Goal: Task Accomplishment & Management: Complete application form

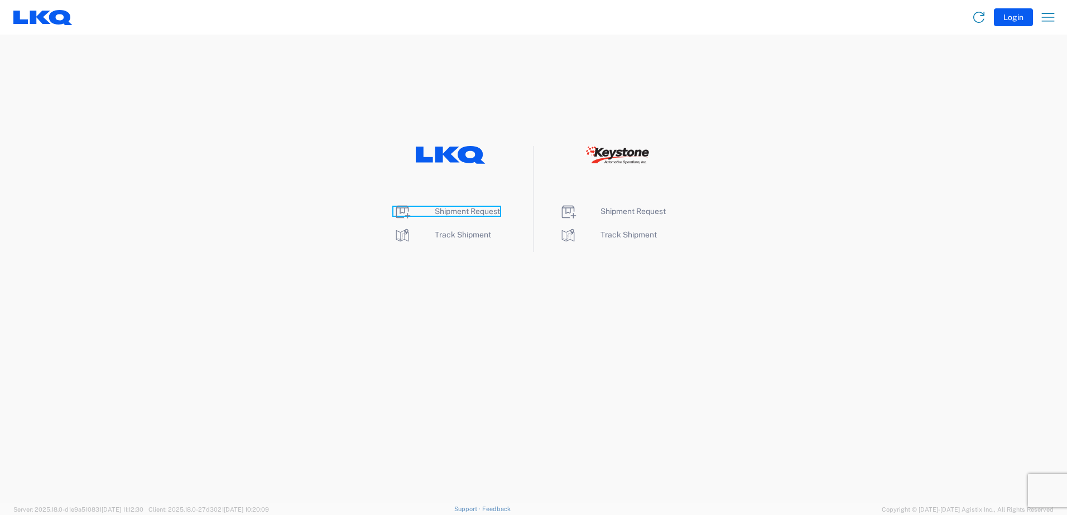
click at [452, 212] on span "Shipment Request" at bounding box center [467, 211] width 65 height 9
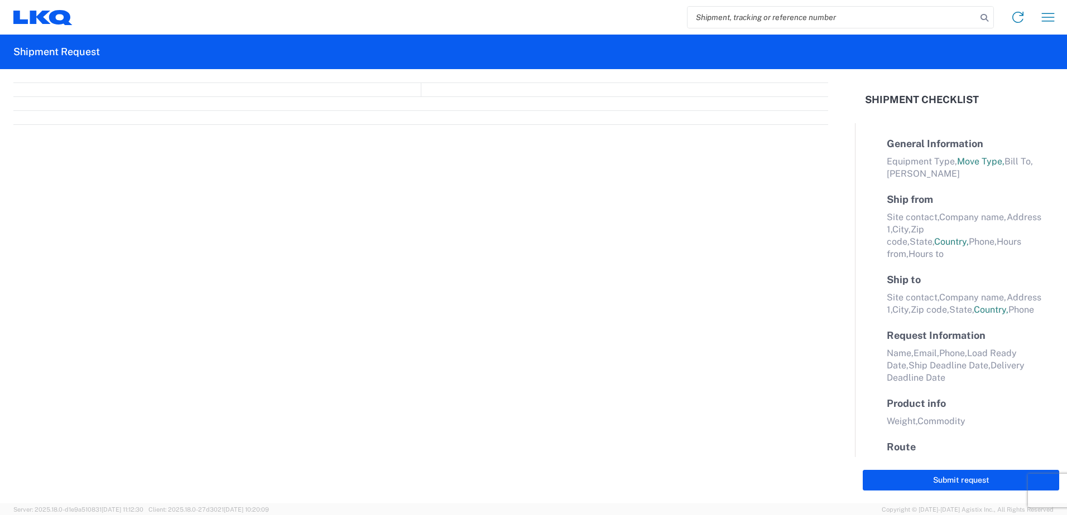
select select "FULL"
select select "LBS"
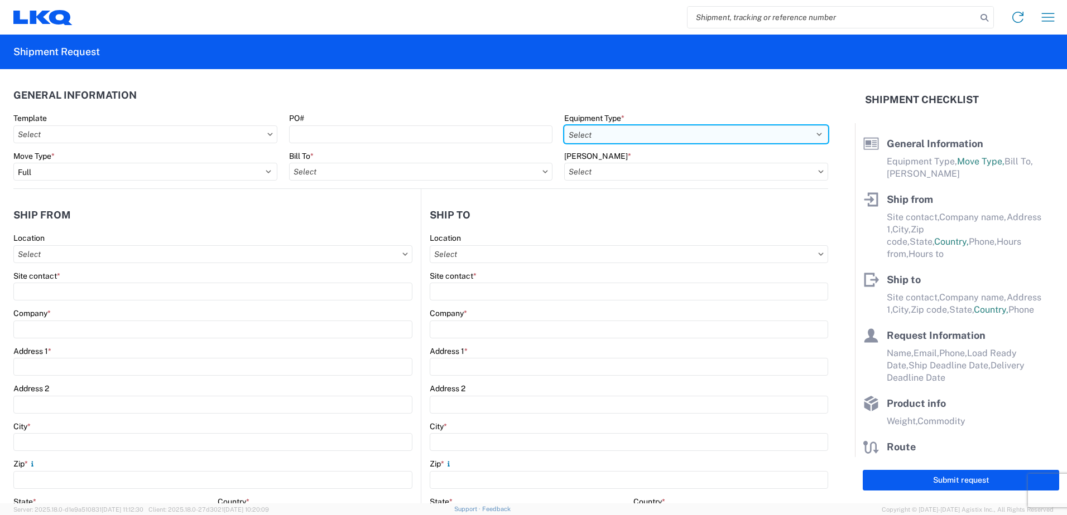
click at [629, 137] on select "Select 53’ Dry Van Flatbed Dropdeck (van) Lowboy (flatbed) Rail" at bounding box center [696, 135] width 264 height 18
select select "STDV"
click at [564, 126] on select "Select 53’ Dry Van Flatbed Dropdeck (van) Lowboy (flatbed) Rail" at bounding box center [696, 135] width 264 height 18
click at [428, 164] on input "Bill To *" at bounding box center [421, 172] width 264 height 18
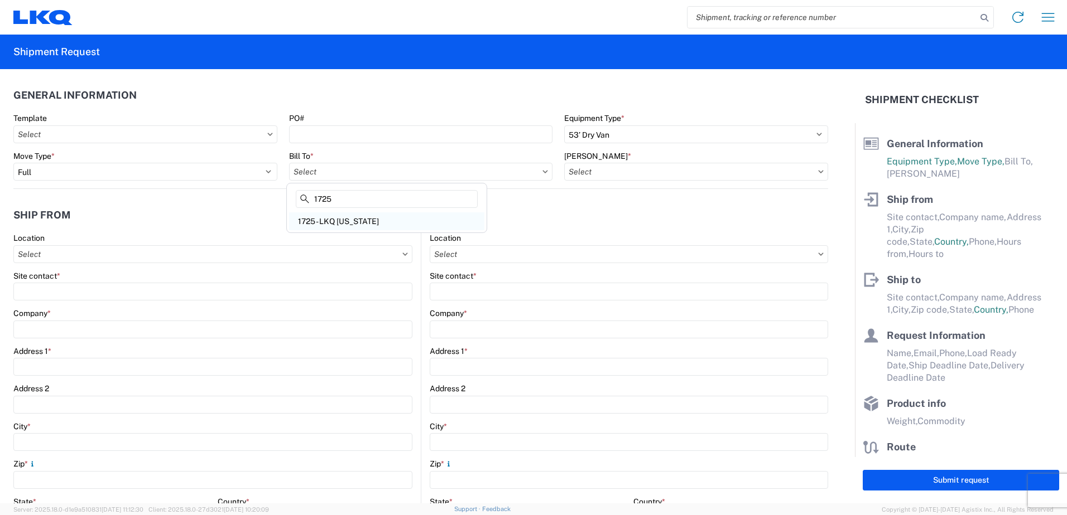
type input "1725"
click at [384, 218] on div "1725 - LKQ Nevada" at bounding box center [386, 222] width 195 height 18
type input "1725 - LKQ Nevada"
click at [590, 173] on input "Bill Code *" at bounding box center [696, 172] width 264 height 18
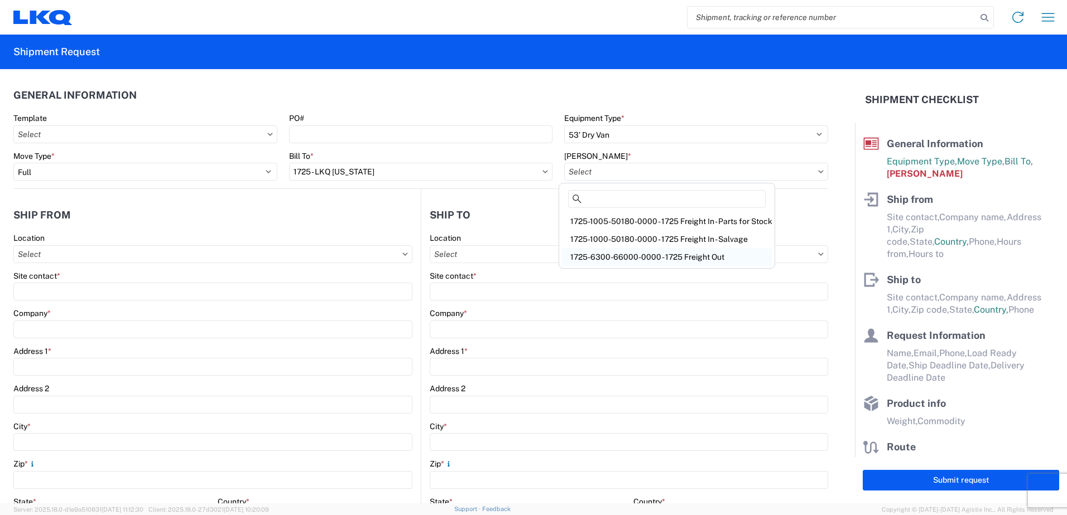
click at [587, 259] on div "1725-6300-66000-0000 - 1725 Freight Out" at bounding box center [666, 257] width 211 height 18
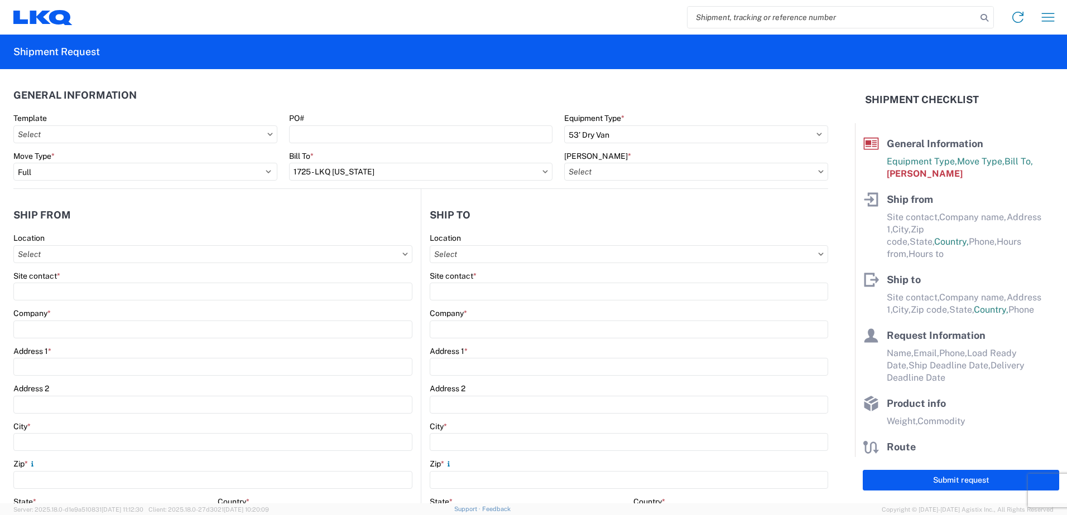
type input "1725-6300-66000-0000 - 1725 Freight Out"
click at [151, 257] on input "Location" at bounding box center [212, 254] width 399 height 18
type input "1725"
click at [75, 301] on div "1725 - LKQ Nevada" at bounding box center [113, 304] width 195 height 18
type input "1725 - LKQ Nevada"
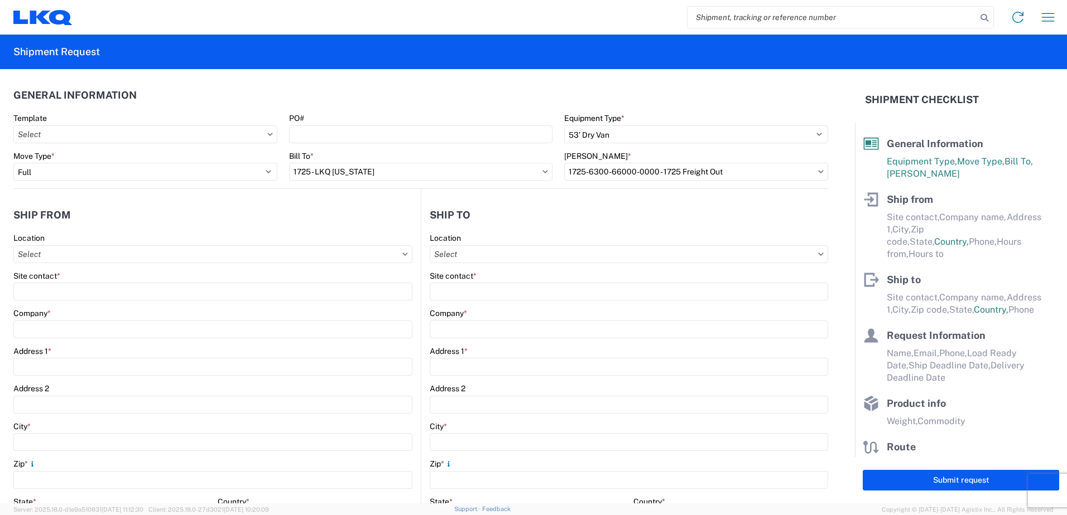
type input "LKQ Corporation"
type input "4995 Copper Sage"
type input "North Las Vegas"
type input "89081"
select select "NV"
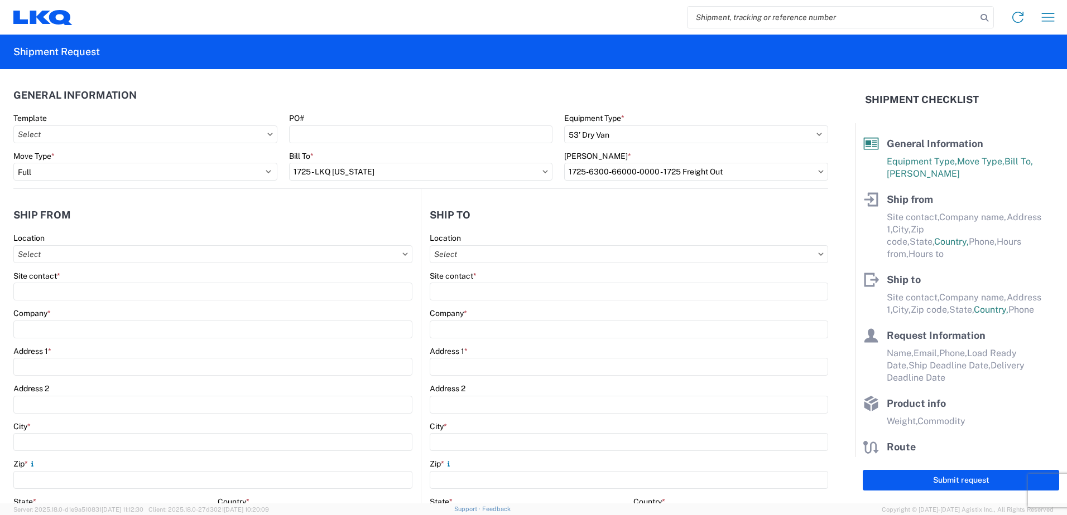
select select "US"
type input "07:00"
type input "10:00"
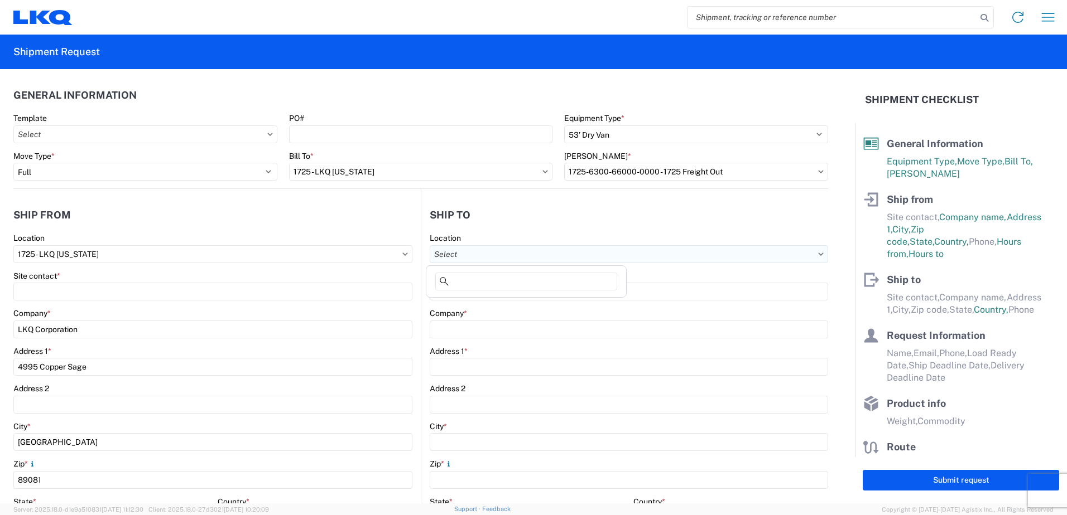
click at [504, 254] on input "Location" at bounding box center [629, 254] width 398 height 18
type input "1769"
click at [491, 303] on div "1769 - California Core" at bounding box center [525, 304] width 195 height 18
type input "1769 - California Core"
type input "LKQ Corporation"
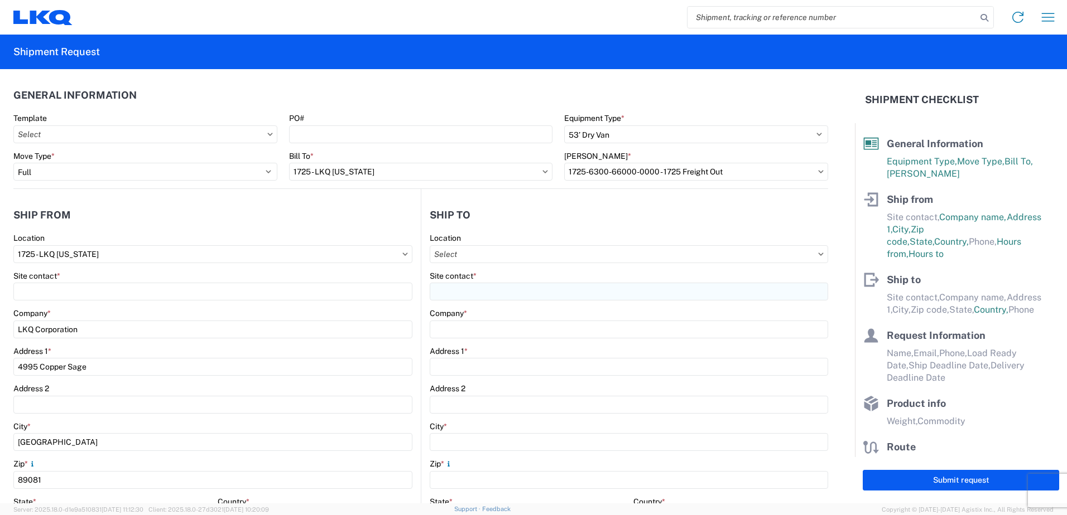
type input "405 S Wanamaker Ave"
type input "Ontario"
type input "91761"
select select "US"
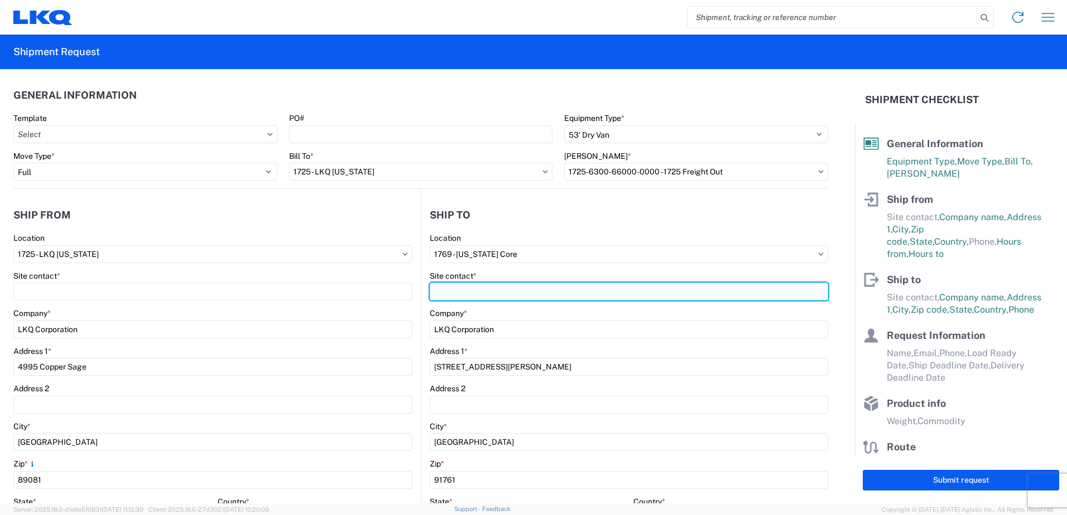
click at [488, 293] on input "Site contact *" at bounding box center [629, 292] width 398 height 18
type input "dispatch"
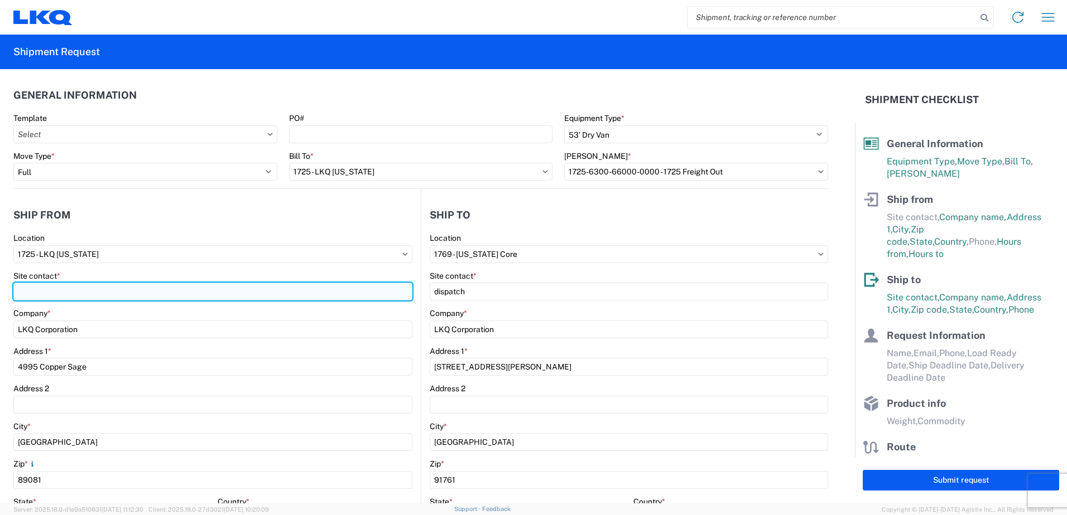
click at [27, 290] on input "Site contact *" at bounding box center [212, 292] width 399 height 18
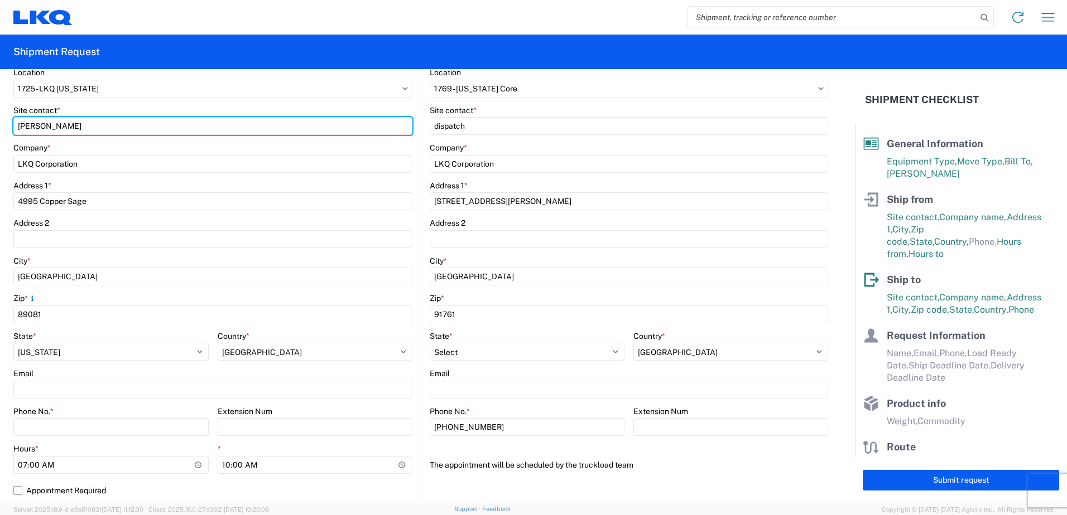
scroll to position [112, 0]
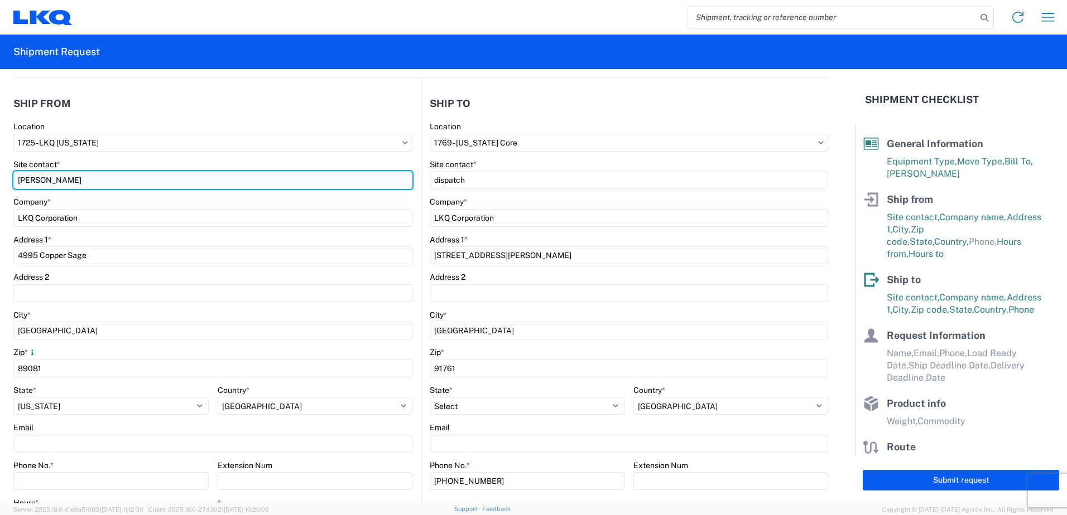
click at [46, 178] on input "Jeremyu Hornyak" at bounding box center [212, 180] width 399 height 18
type input "Jeremy Hornyak"
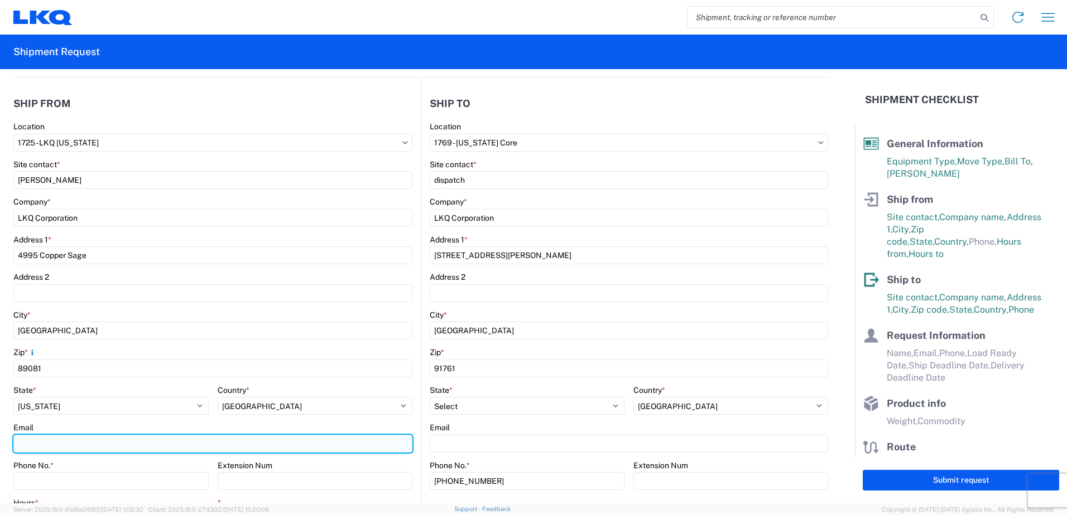
click at [41, 442] on input "Email" at bounding box center [212, 444] width 399 height 18
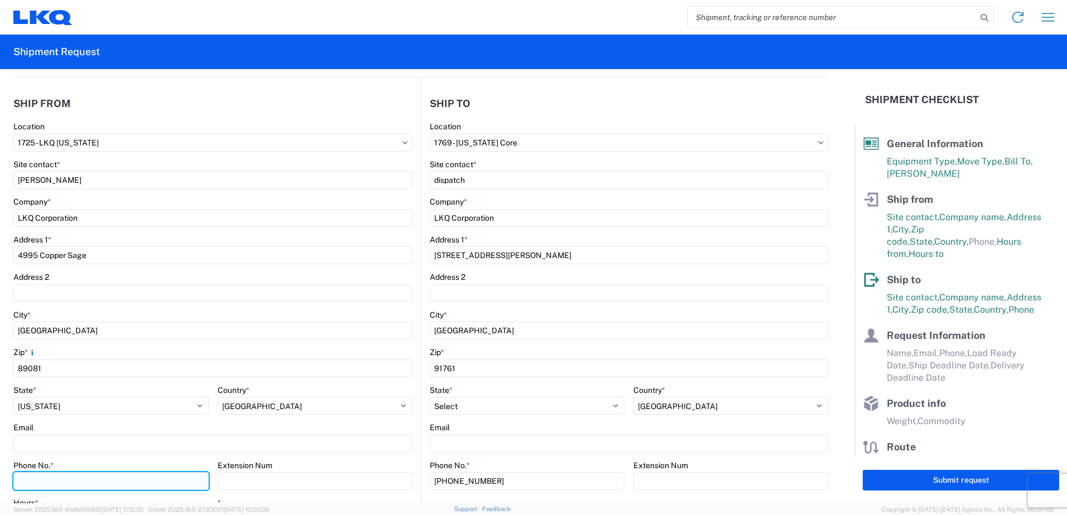
click at [56, 489] on input "Phone No. *" at bounding box center [110, 482] width 195 height 18
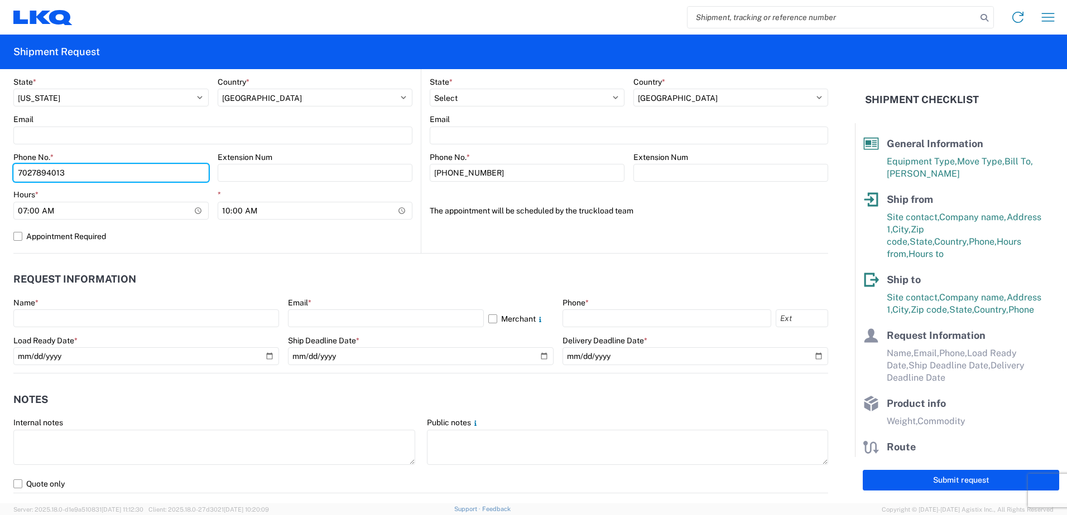
scroll to position [502, 0]
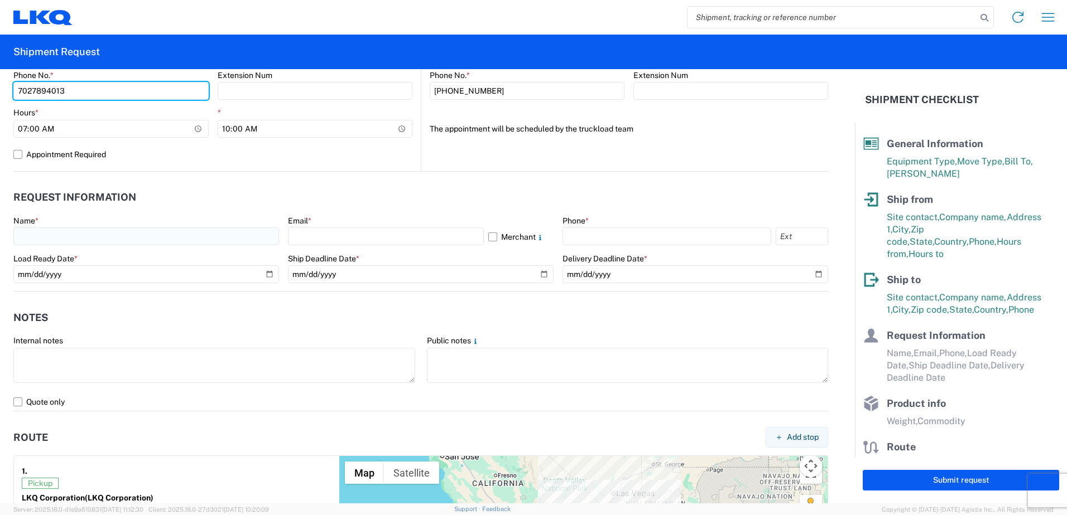
type input "7027894013"
click at [107, 229] on div "Name *" at bounding box center [146, 231] width 266 height 30
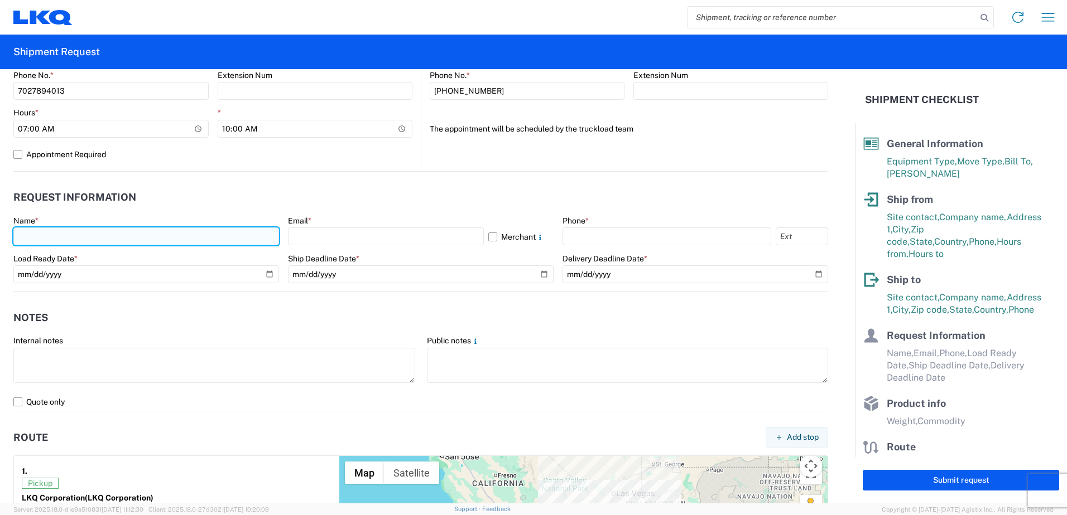
click at [108, 234] on input "text" at bounding box center [146, 237] width 266 height 18
type input "Jeremy Hornyak"
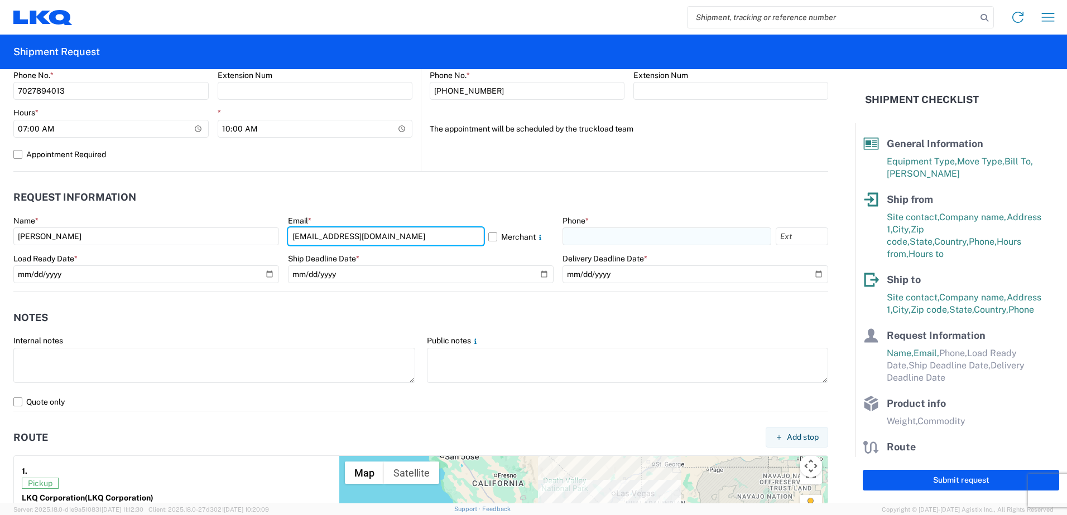
type input "jxhornyak@lkqcorp.com"
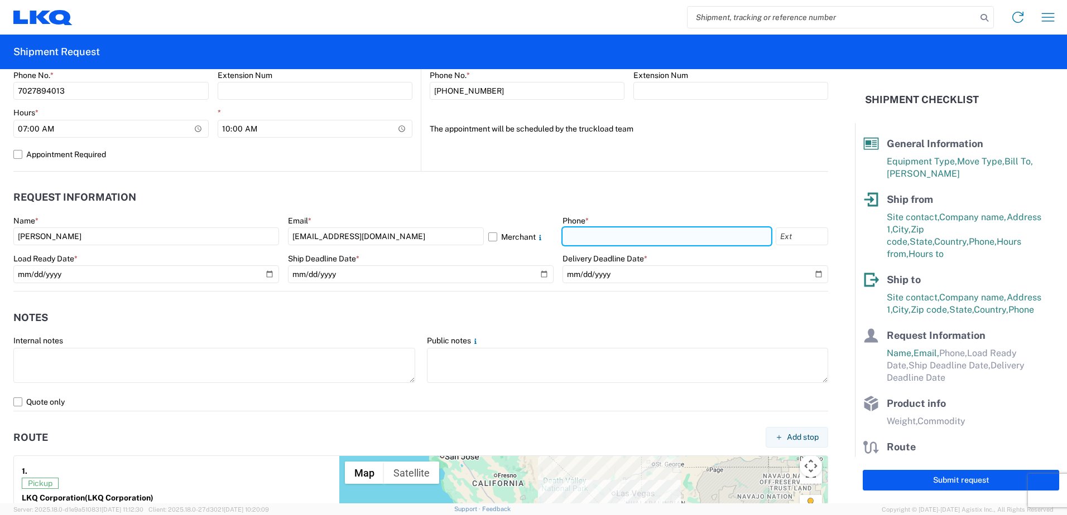
click at [596, 233] on input "text" at bounding box center [666, 237] width 209 height 18
type input "7027894013"
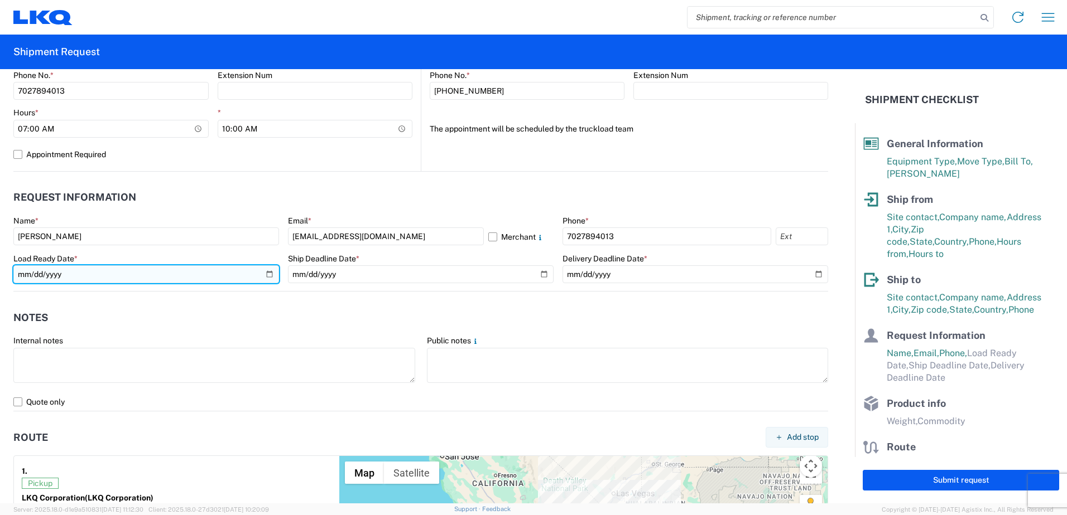
click at [272, 271] on input "date" at bounding box center [146, 275] width 266 height 18
click at [264, 273] on input "date" at bounding box center [146, 275] width 266 height 18
type input "2025-09-16"
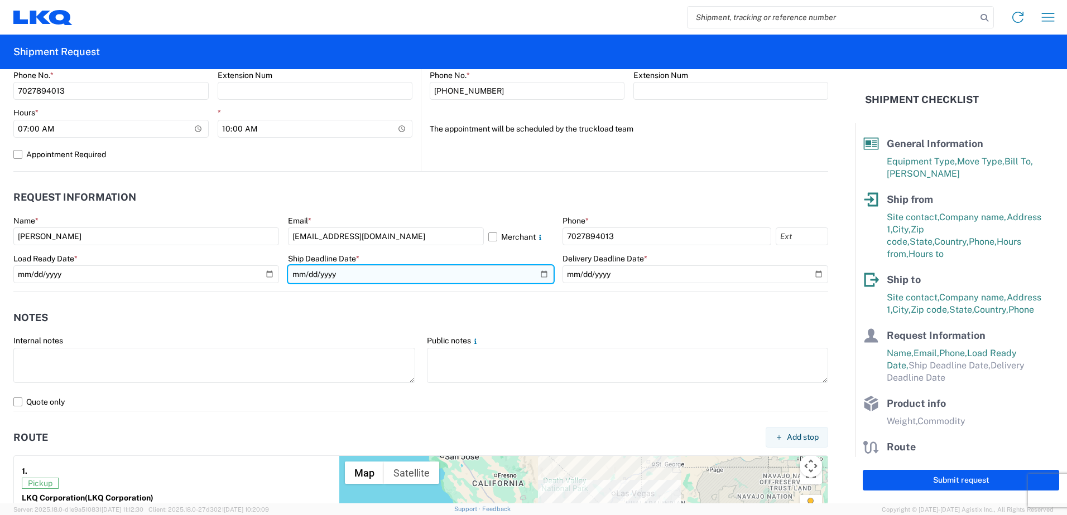
click at [541, 273] on input "date" at bounding box center [421, 275] width 266 height 18
type input "2025-09-16"
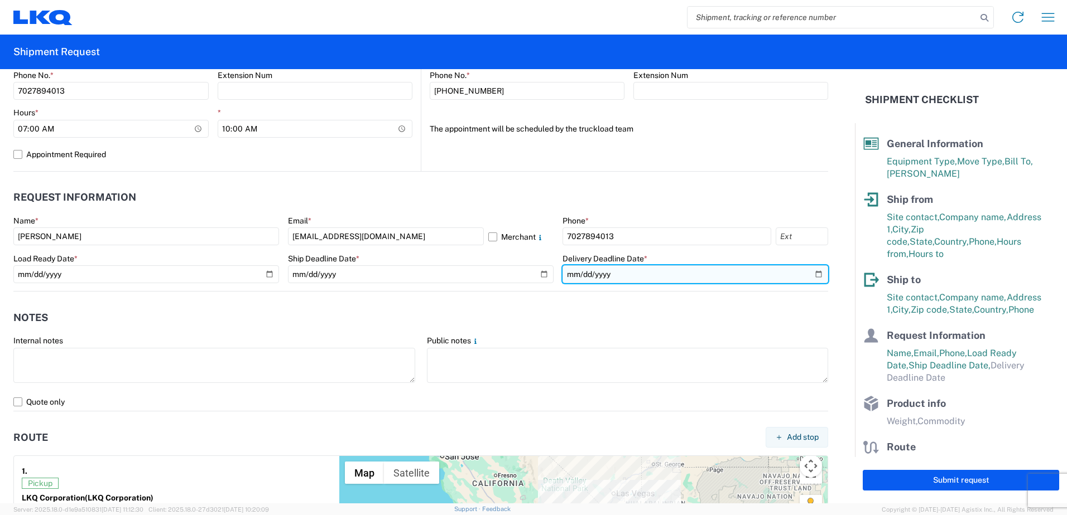
click at [808, 273] on input "date" at bounding box center [695, 275] width 266 height 18
type input "2025-09-17"
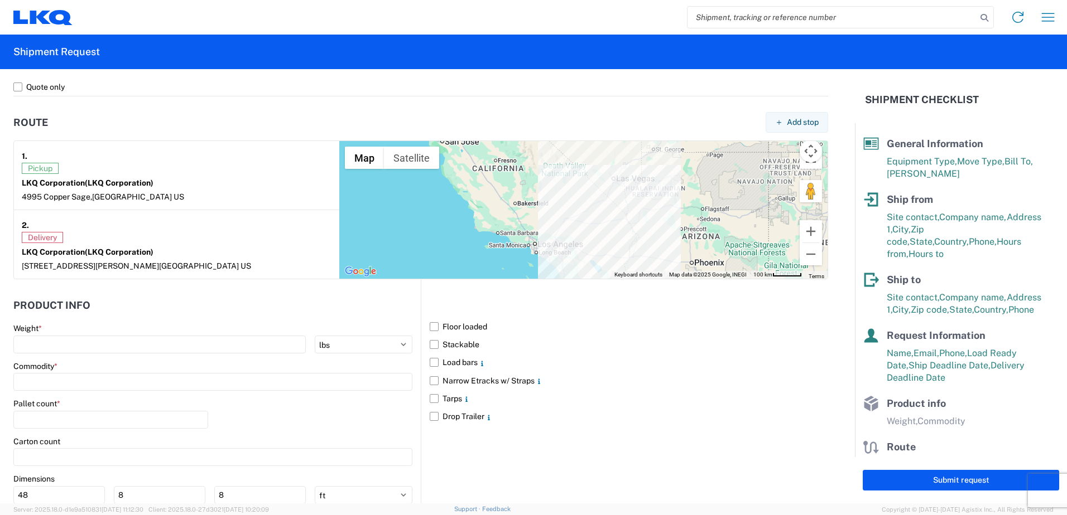
scroll to position [837, 0]
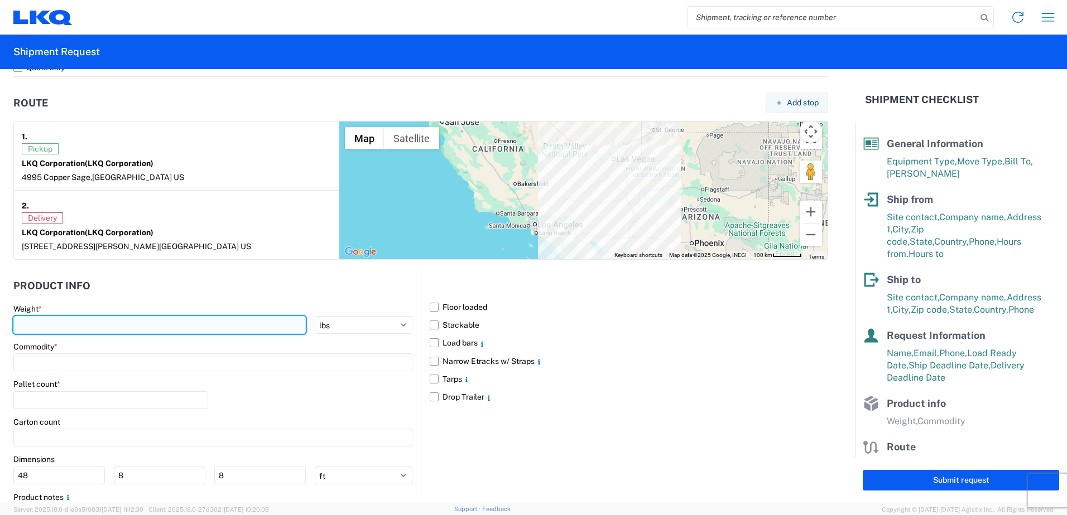
click at [189, 330] on input "number" at bounding box center [159, 325] width 292 height 18
type input "42000"
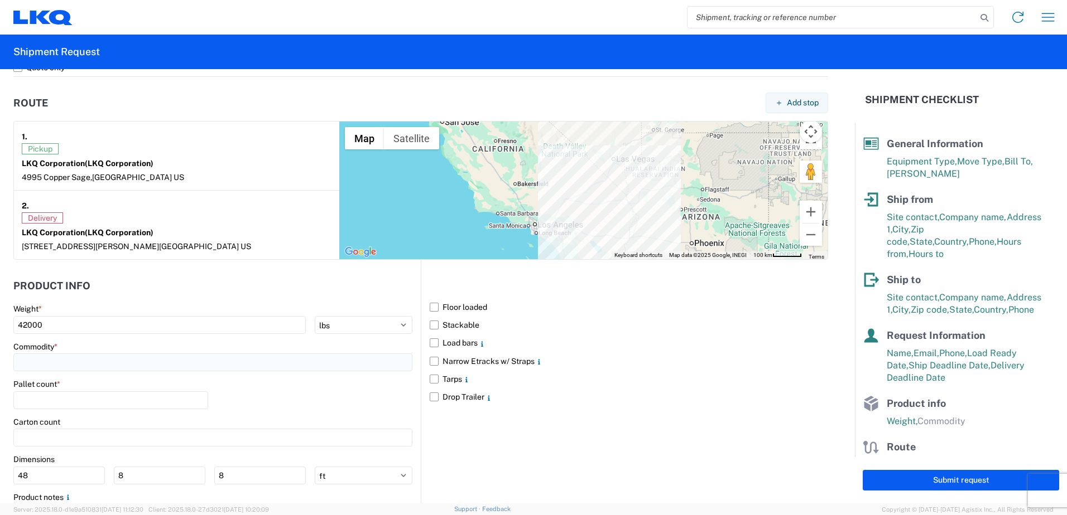
click at [181, 370] on main "Weight * 42000 kgs lbs Commodity * Pallet count * Carton count Dimensions 48 8 …" at bounding box center [216, 426] width 407 height 245
click at [180, 369] on input at bounding box center [212, 363] width 399 height 18
click at [172, 364] on input at bounding box center [212, 363] width 399 height 18
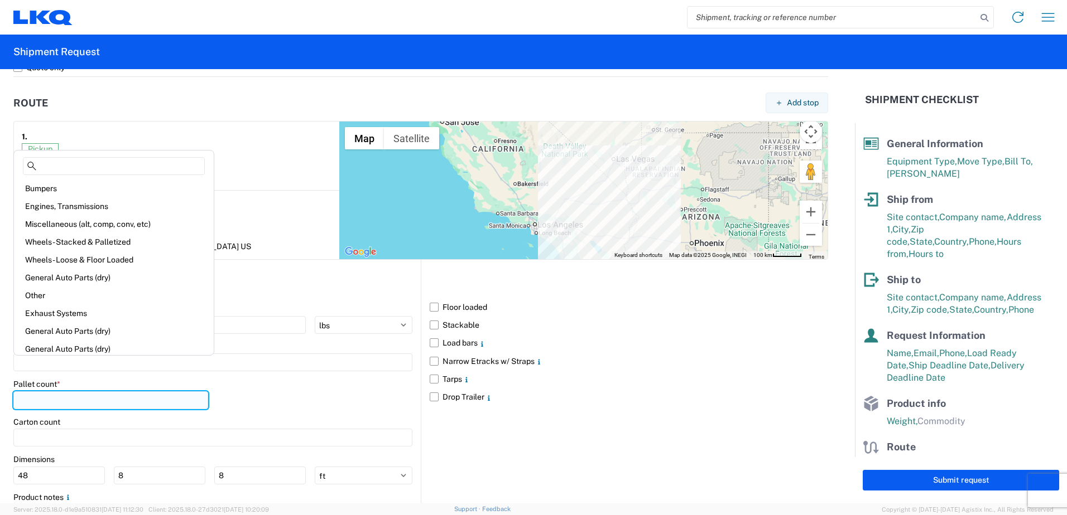
click at [151, 396] on input "number" at bounding box center [110, 401] width 195 height 18
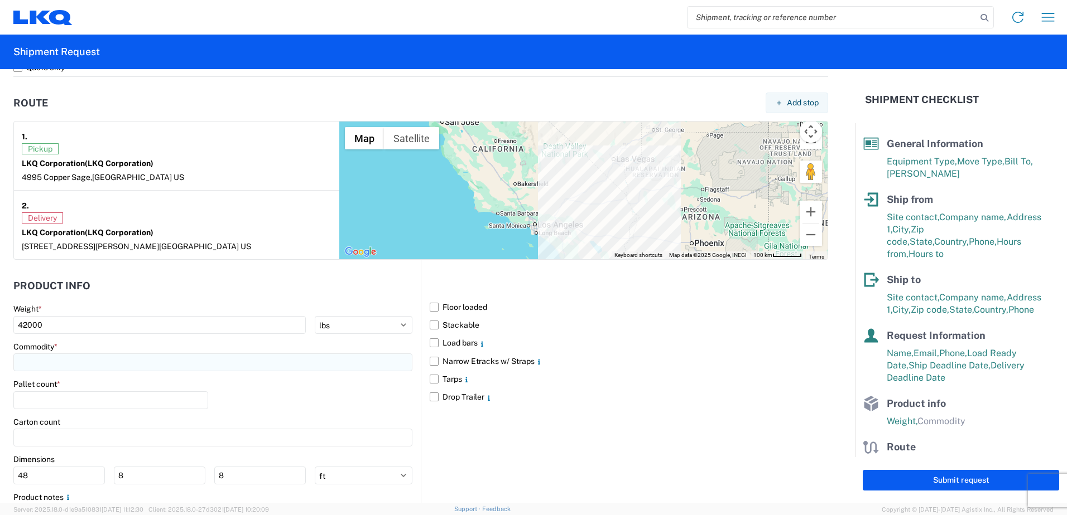
click at [132, 360] on input at bounding box center [212, 363] width 399 height 18
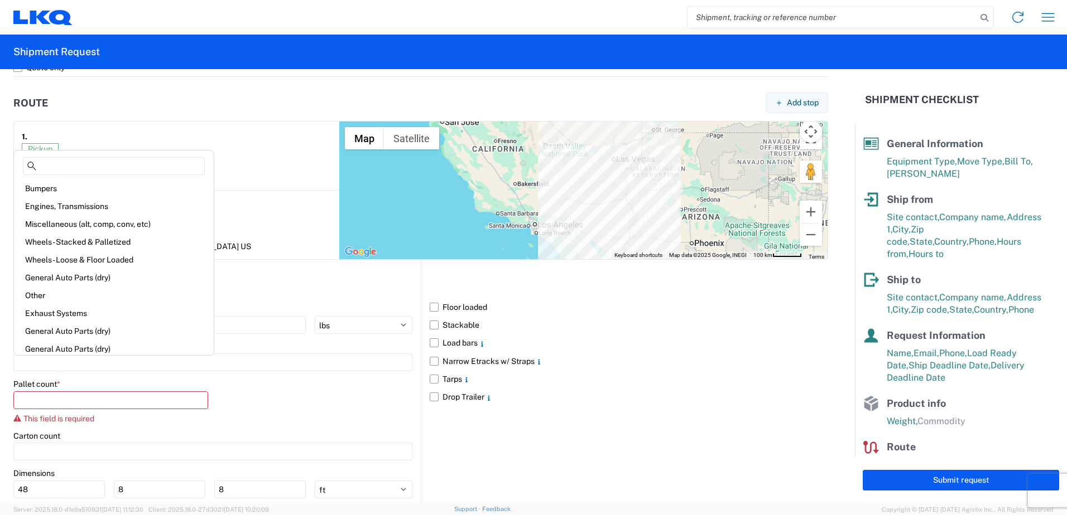
click at [75, 209] on div "Engines, Transmissions" at bounding box center [113, 206] width 195 height 18
type input "Engines, Transmissions"
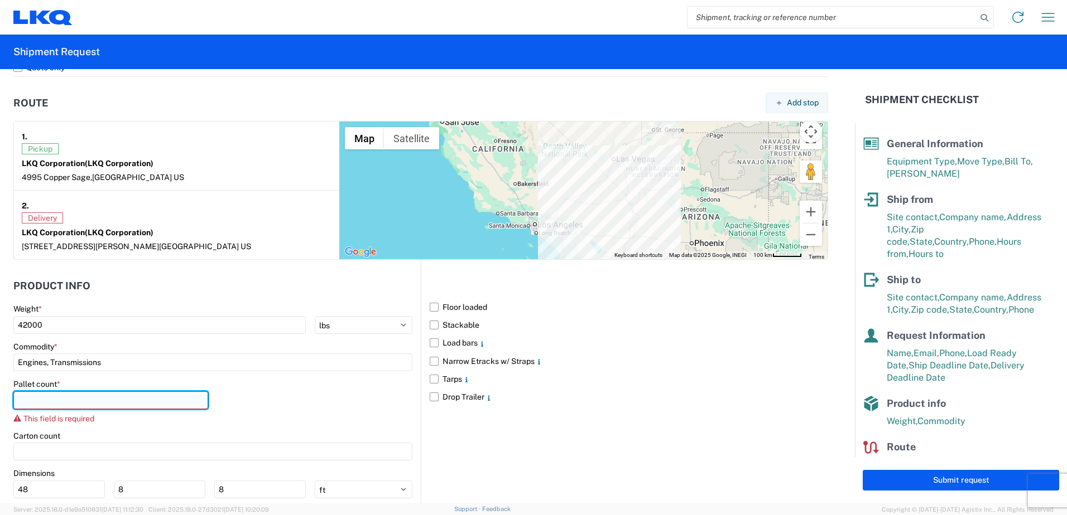
click at [81, 402] on input "number" at bounding box center [110, 401] width 195 height 18
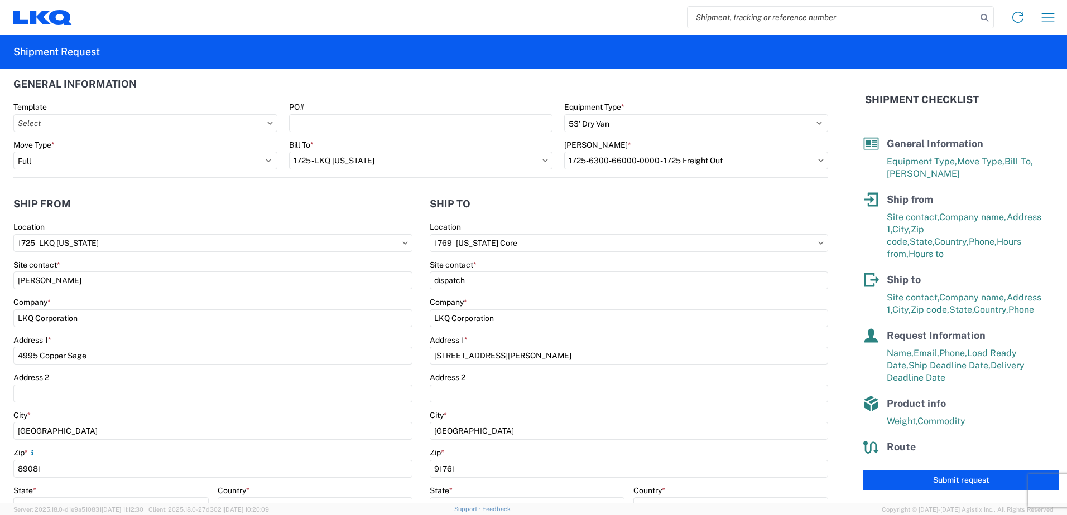
scroll to position [346, 0]
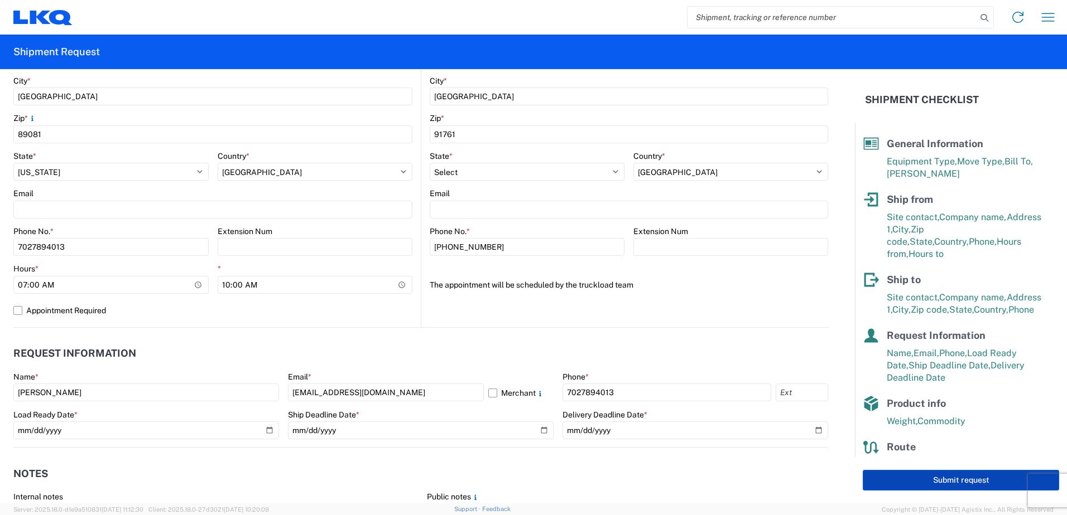
type input "23"
click at [956, 481] on button "Submit request" at bounding box center [960, 480] width 196 height 21
select select "US"
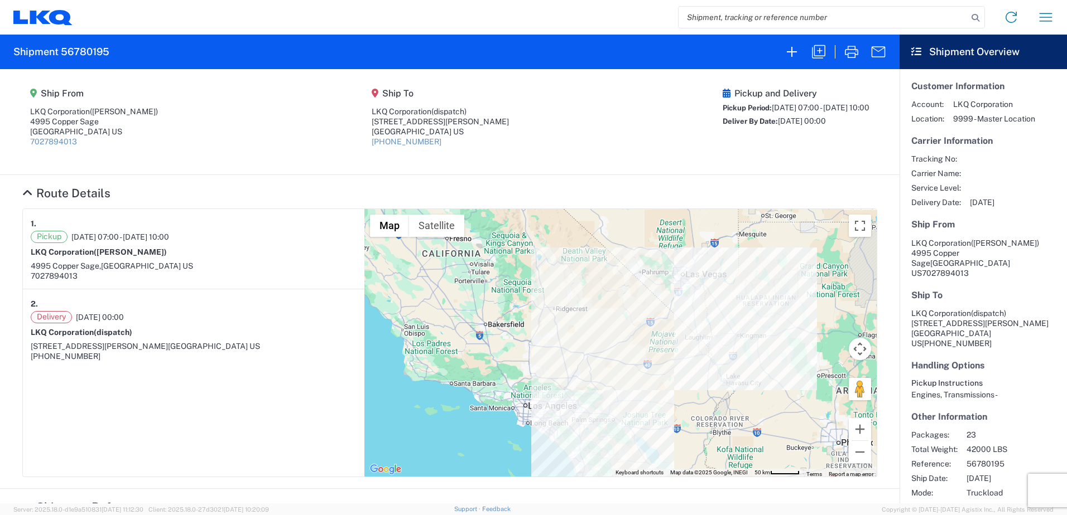
click at [272, 143] on agx-shipment-main-routing-info "Ship From LKQ Corporation (Jeremy Hornyak) 4995 Copper Sage North Las Vegas, NV…" at bounding box center [449, 121] width 855 height 83
